Goal: Task Accomplishment & Management: Manage account settings

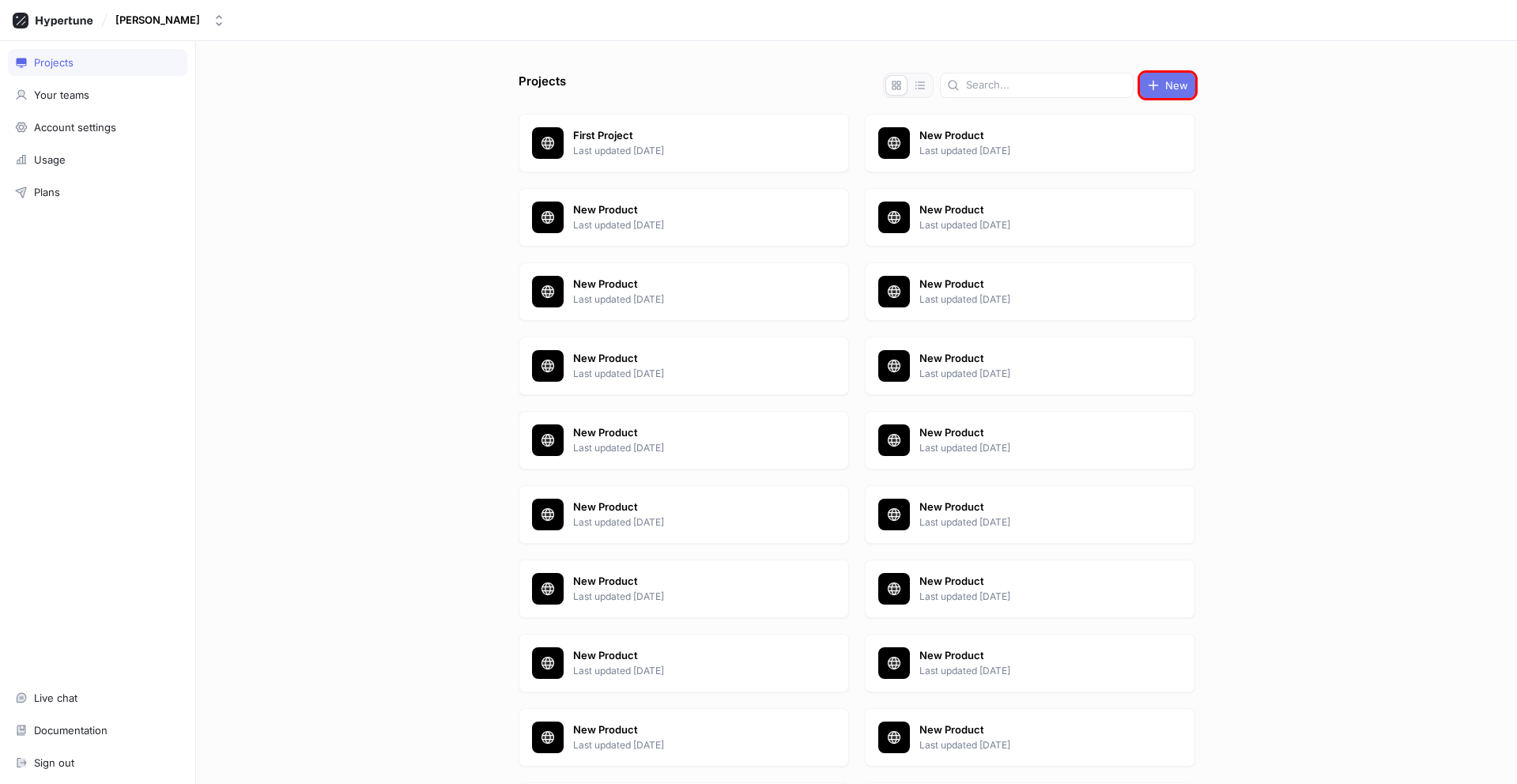
click at [1165, 86] on span "New" at bounding box center [1177, 86] width 23 height 10
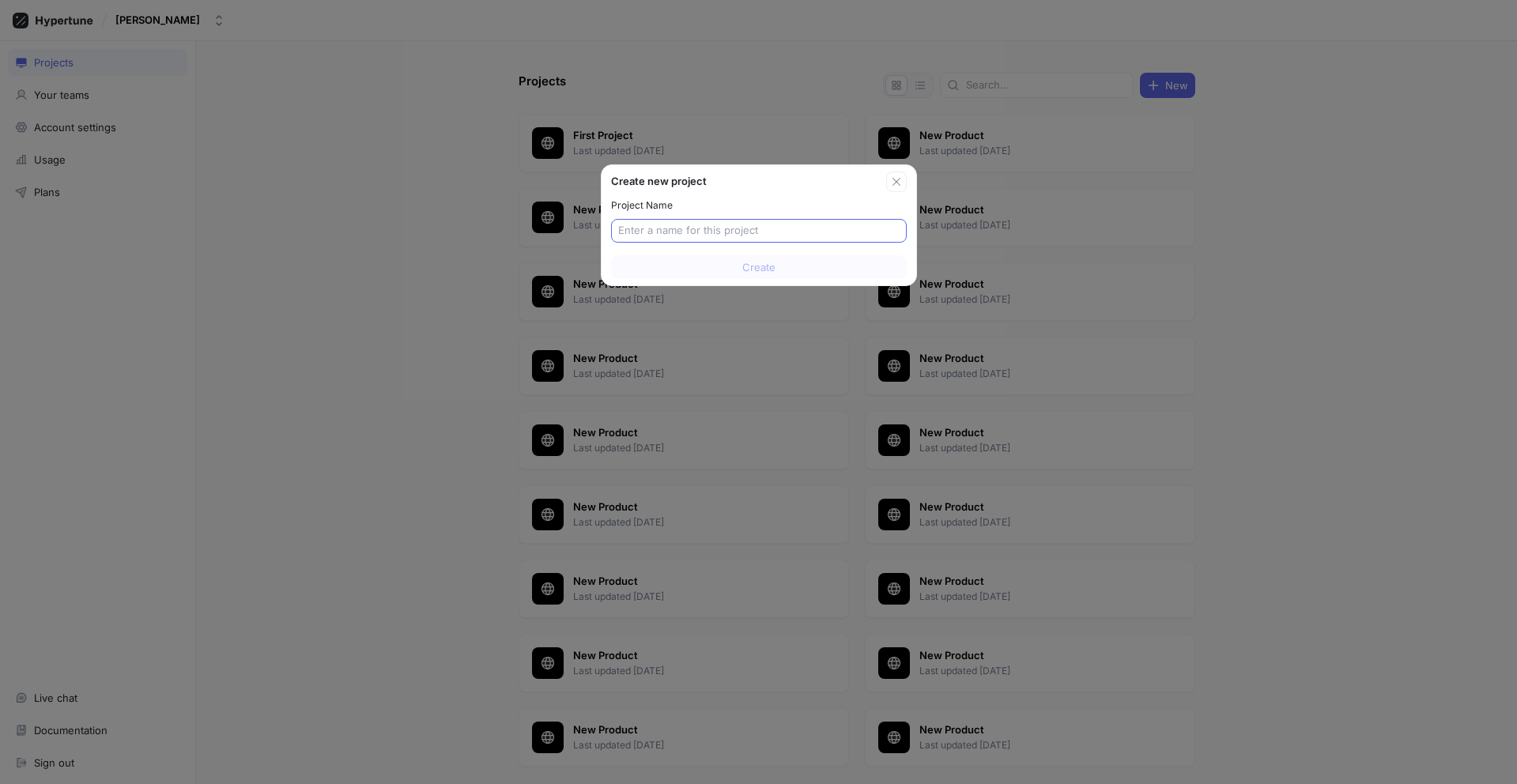
click at [758, 231] on input "text" at bounding box center [759, 231] width 282 height 16
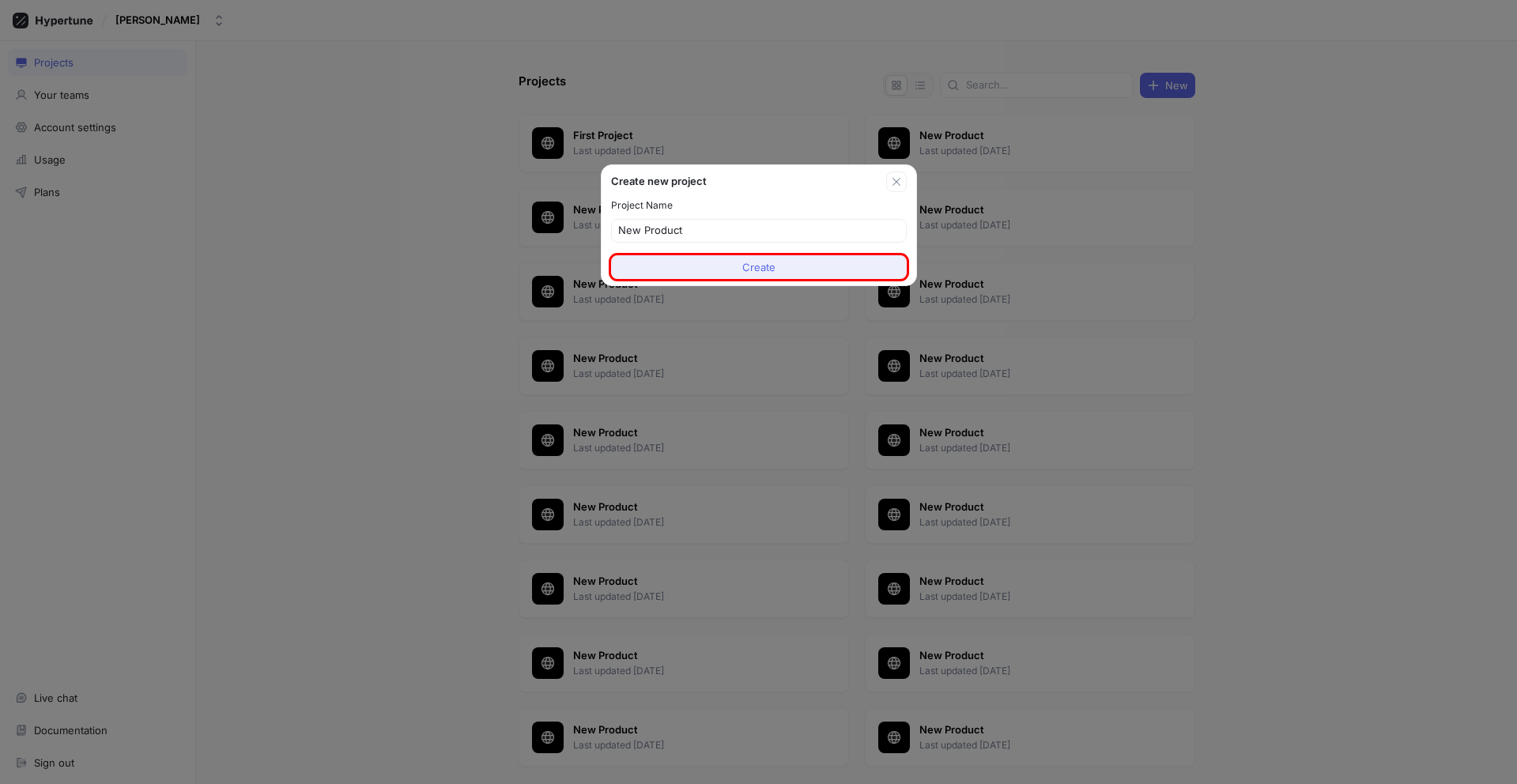
type input "New Product"
click at [758, 267] on span "Create" at bounding box center [759, 268] width 33 height 10
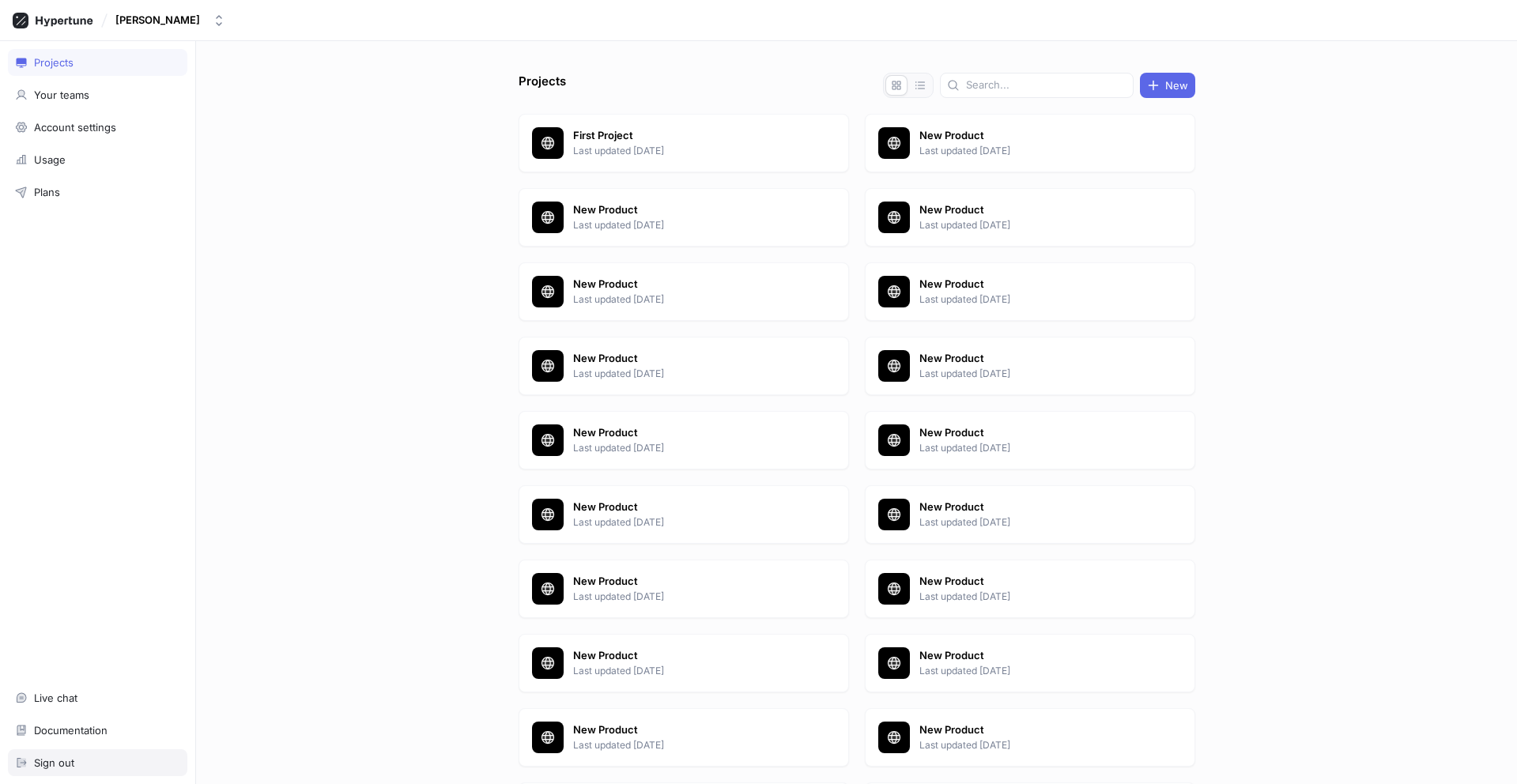
click at [97, 763] on div "Sign out" at bounding box center [97, 762] width 166 height 12
